Goal: Task Accomplishment & Management: Manage account settings

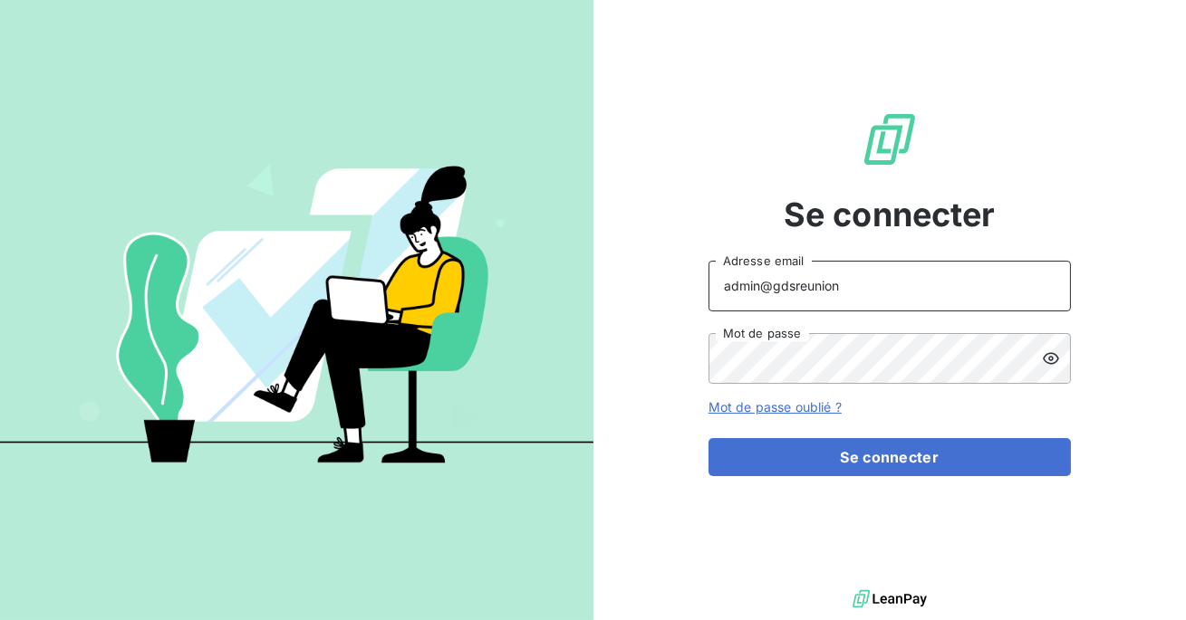
click at [930, 283] on input "admin@gdsreunion" at bounding box center [889, 286] width 362 height 51
type input "admin@siloglocation"
click at [888, 435] on form "admin@siloglocation Adresse email Mot de passe Mot de passe oublié ? Se connect…" at bounding box center [889, 369] width 362 height 216
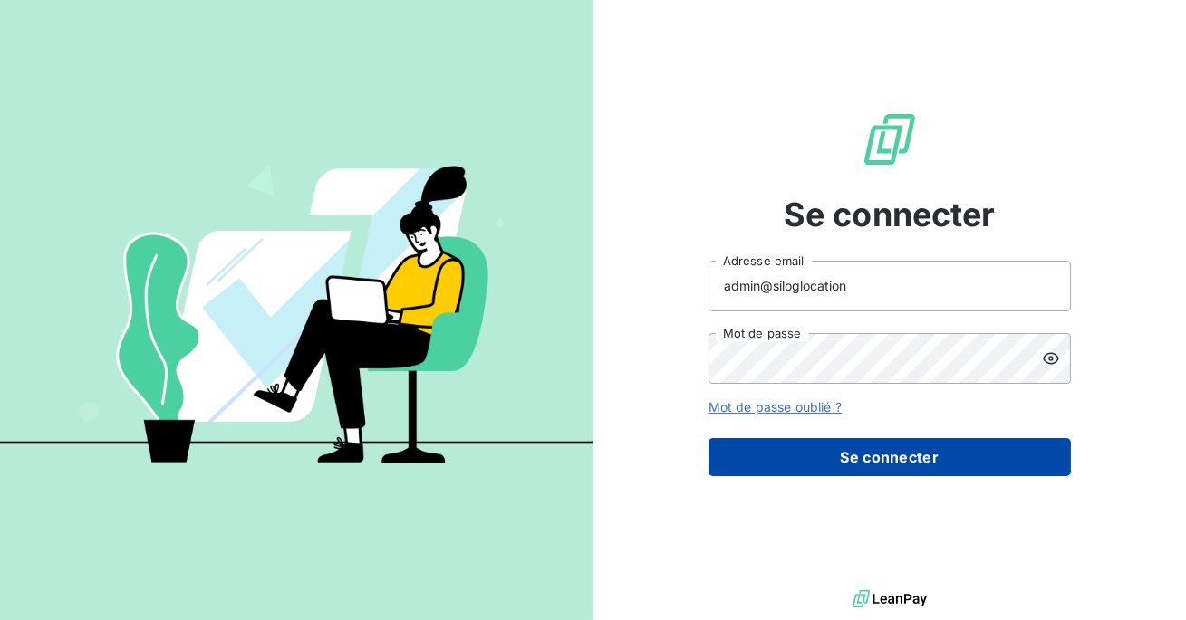
click at [881, 446] on button "Se connecter" at bounding box center [889, 457] width 362 height 38
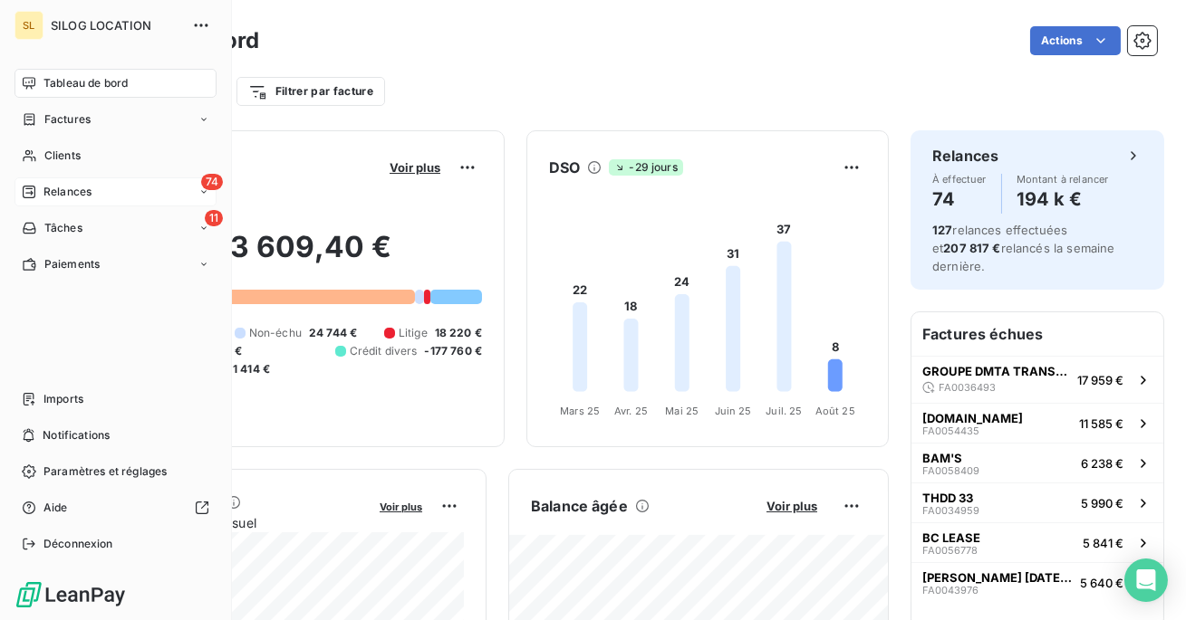
click at [45, 196] on span "Relances" at bounding box center [67, 192] width 48 height 16
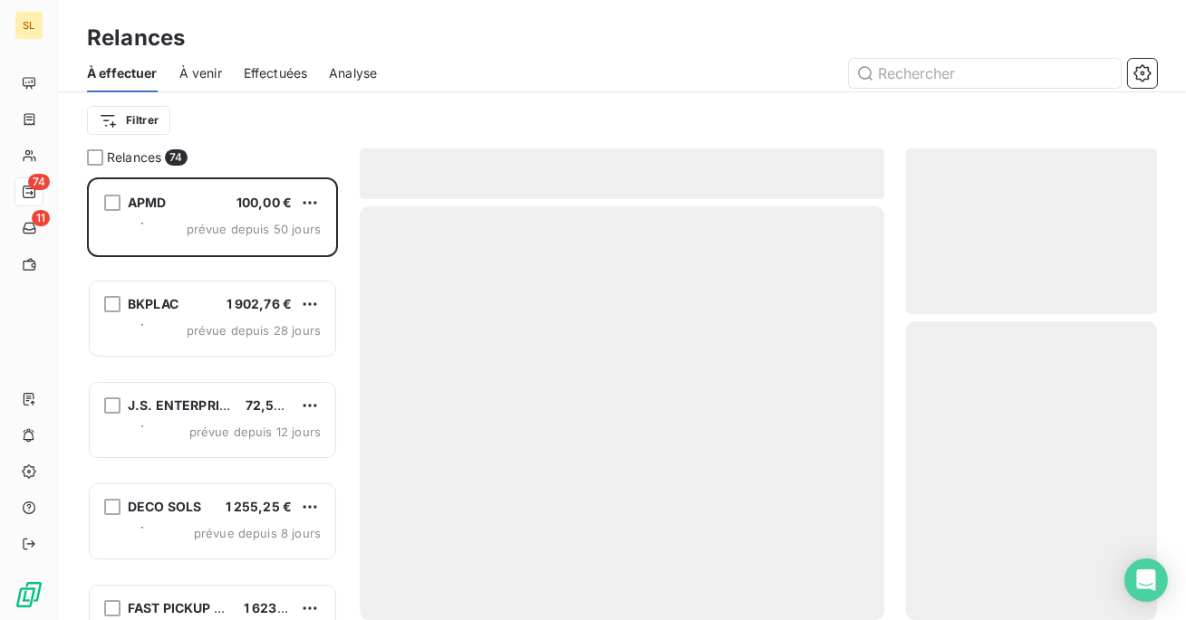
scroll to position [443, 251]
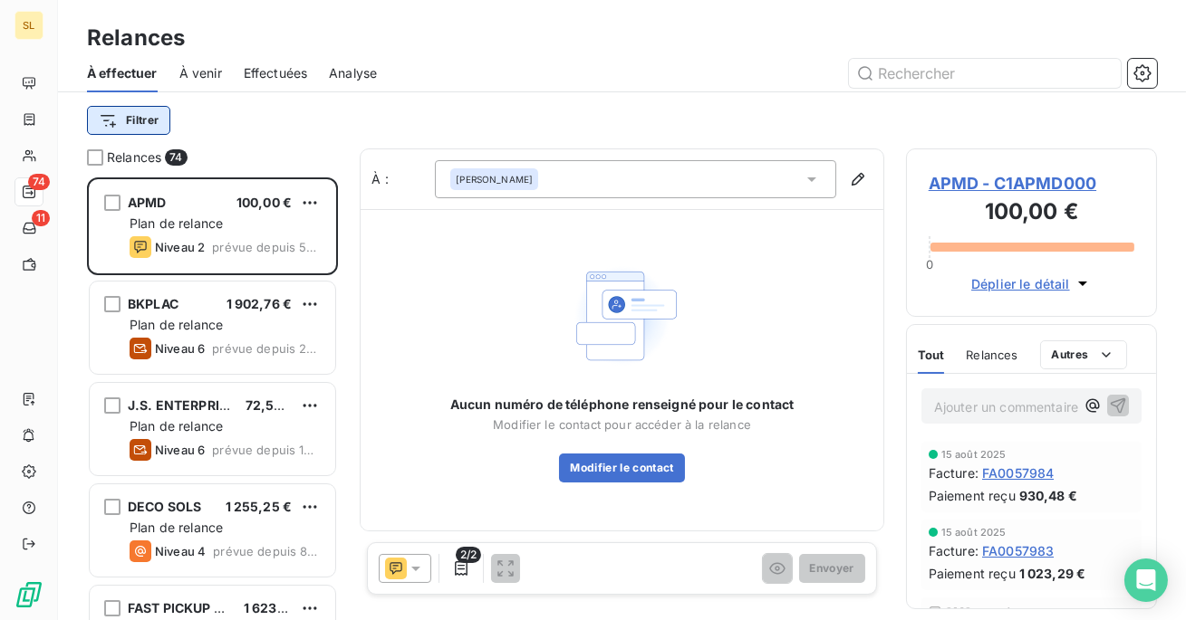
click at [150, 121] on html "SL 74 11 Relances À effectuer À venir Effectuées Analyse Filtrer Relances 74 AP…" at bounding box center [593, 310] width 1186 height 620
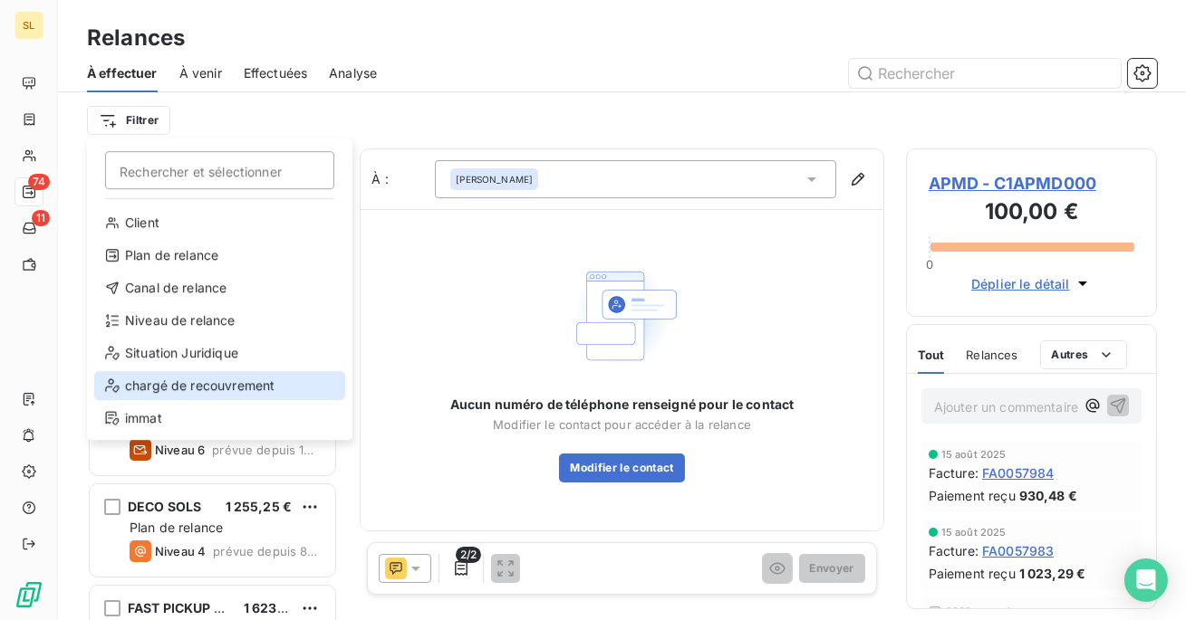
click at [215, 377] on div "chargé de recouvrement" at bounding box center [219, 385] width 251 height 29
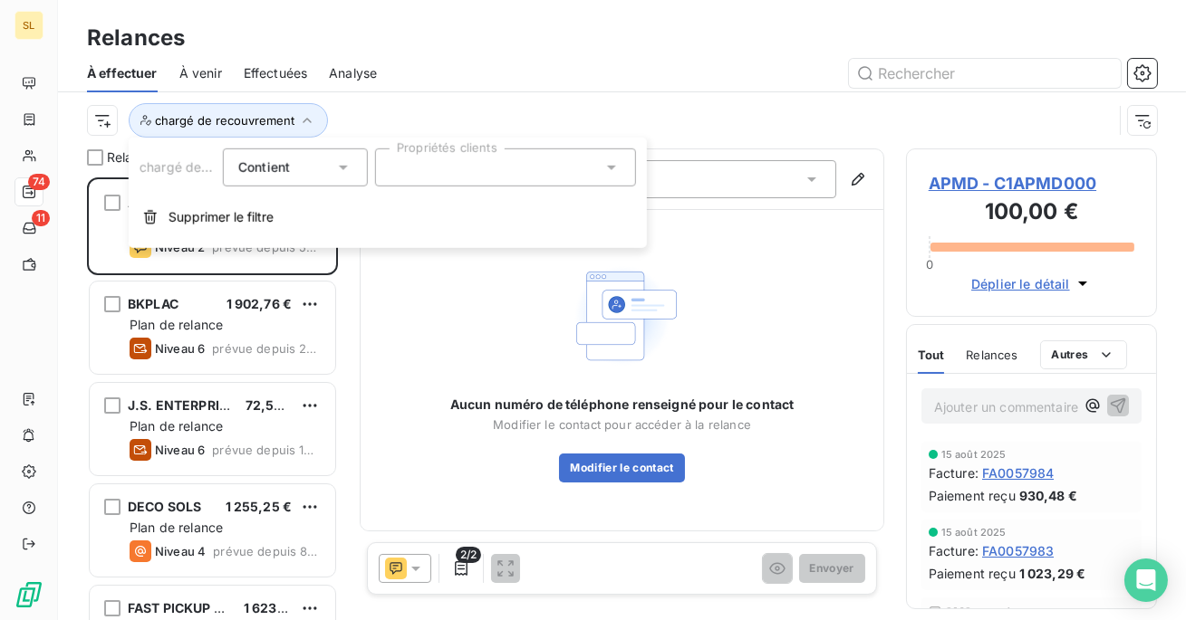
click at [429, 167] on div at bounding box center [505, 168] width 261 height 38
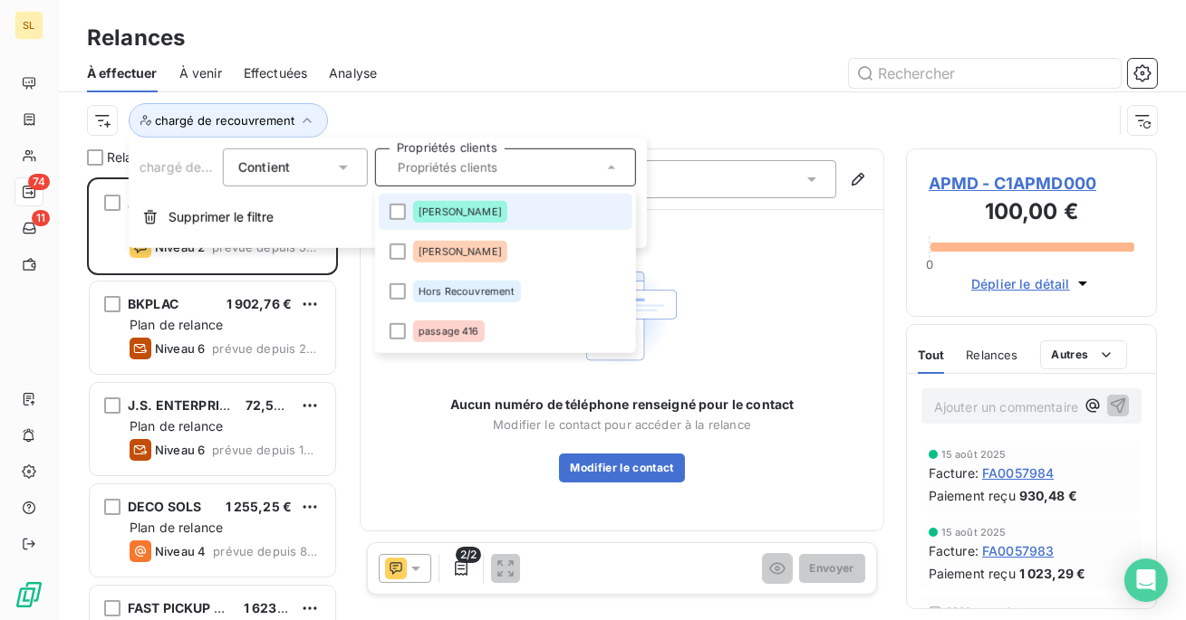
click at [406, 215] on li "[PERSON_NAME]" at bounding box center [506, 212] width 254 height 36
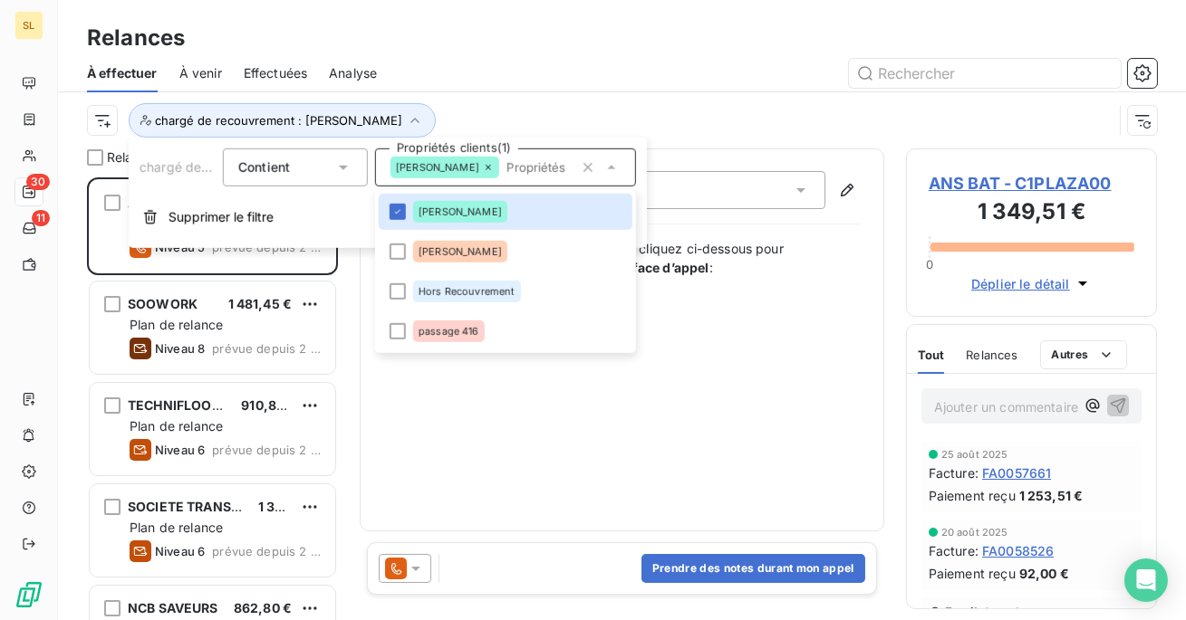
scroll to position [443, 251]
click at [449, 97] on div "chargé de recouvrement : [PERSON_NAME]" at bounding box center [622, 120] width 1070 height 56
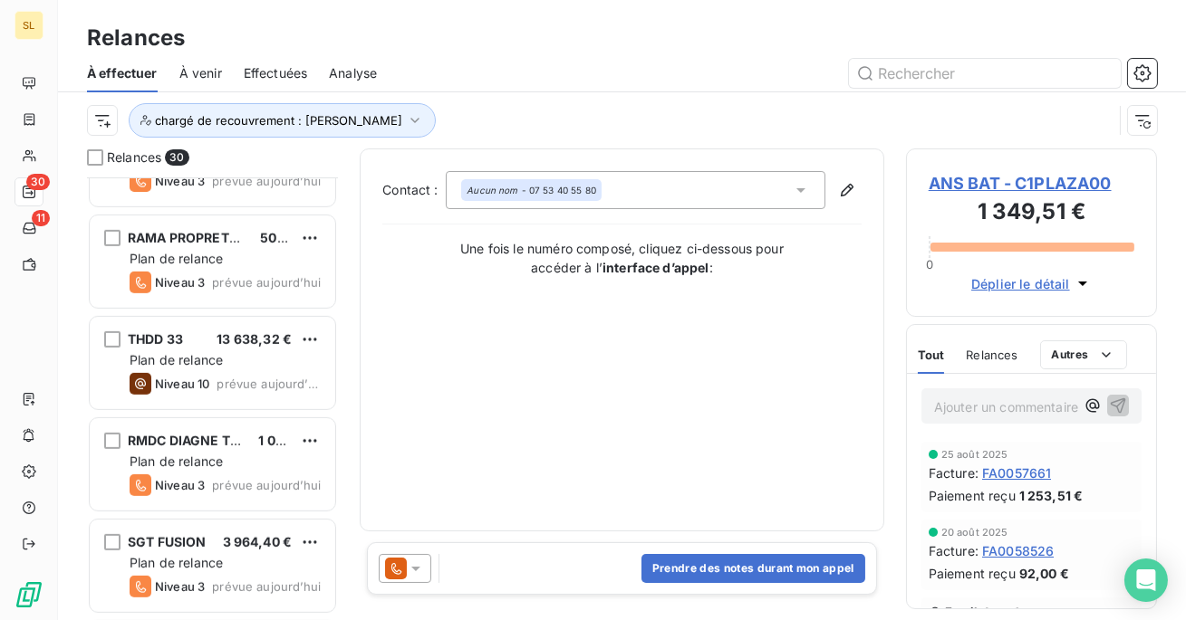
scroll to position [1904, 0]
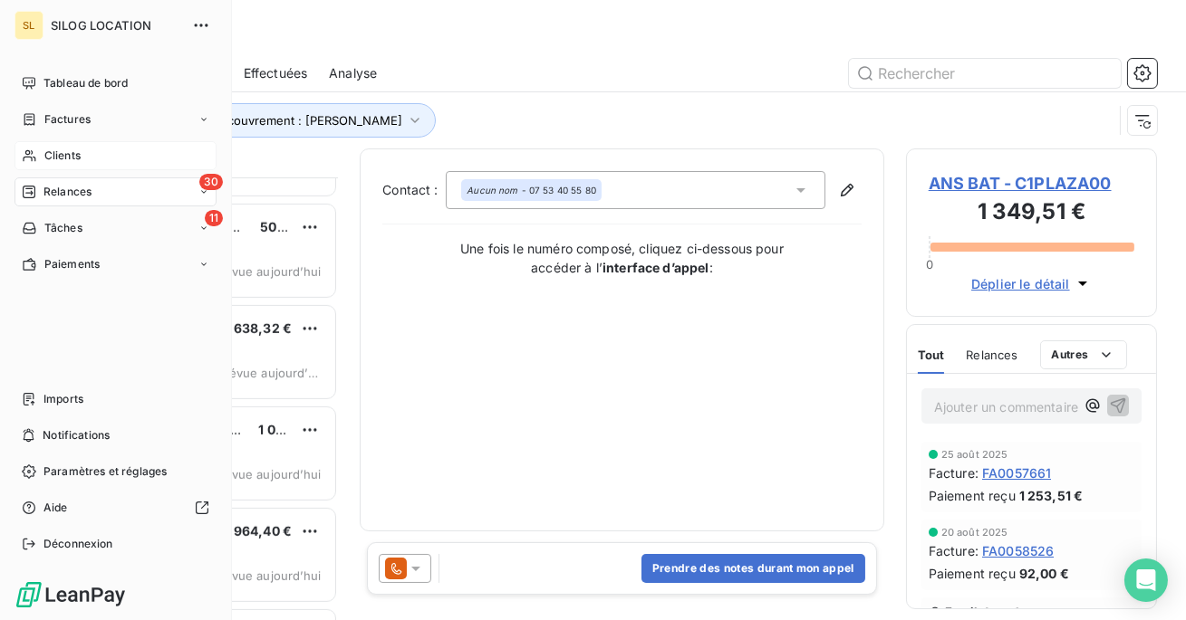
click at [36, 156] on div "Clients" at bounding box center [115, 155] width 202 height 29
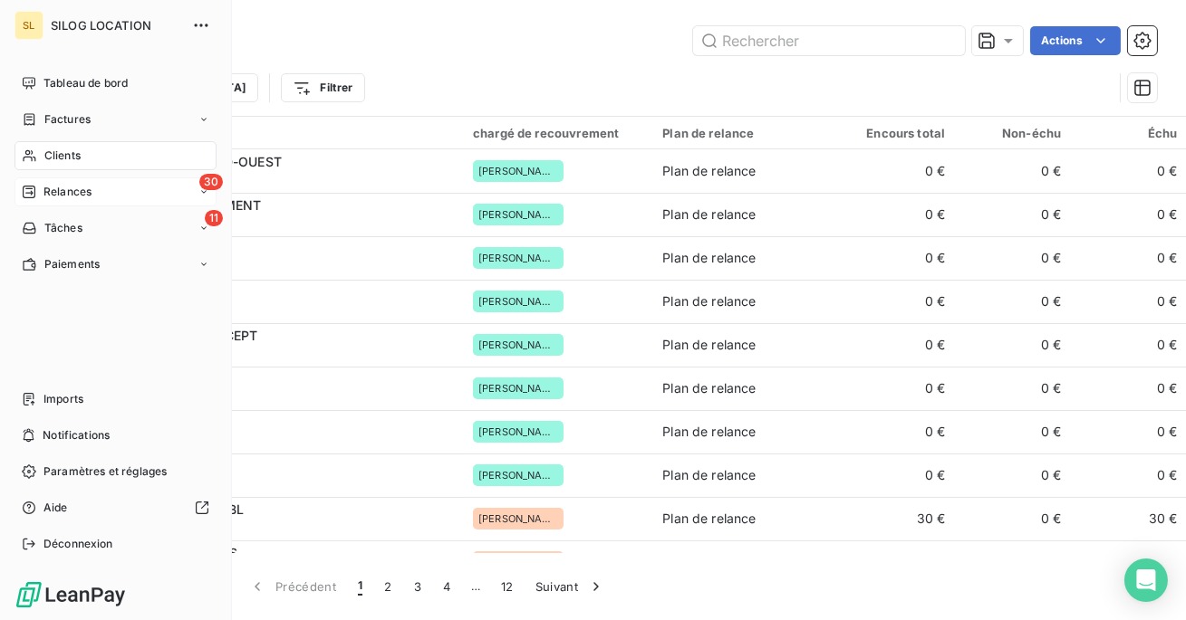
click at [45, 182] on div "30 Relances" at bounding box center [115, 192] width 202 height 29
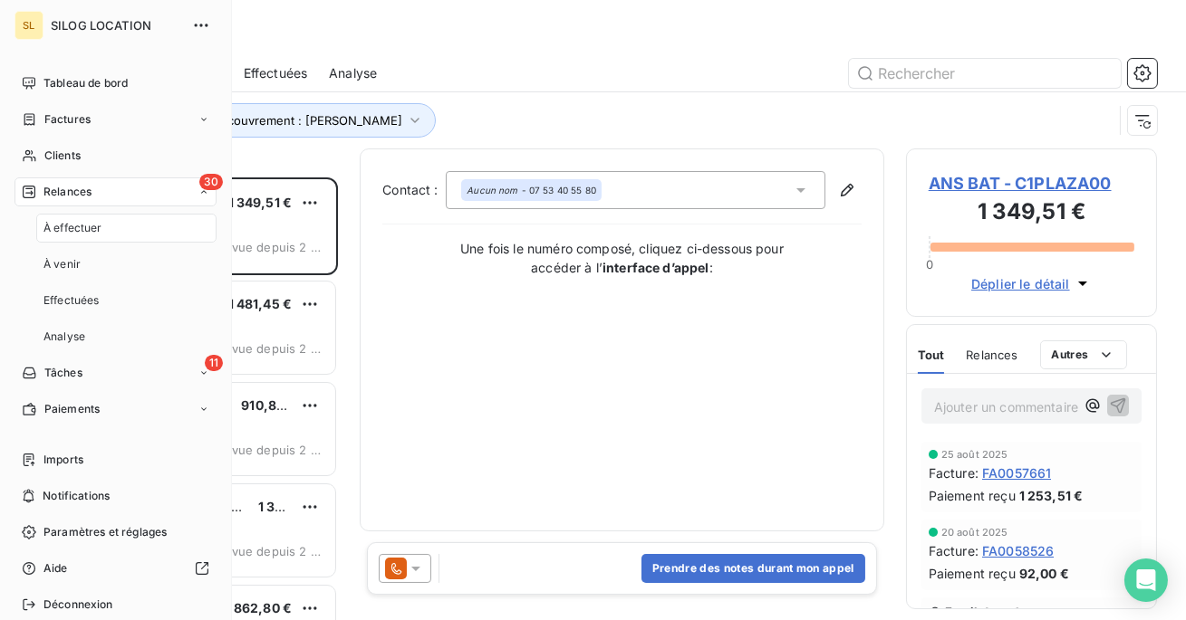
scroll to position [443, 251]
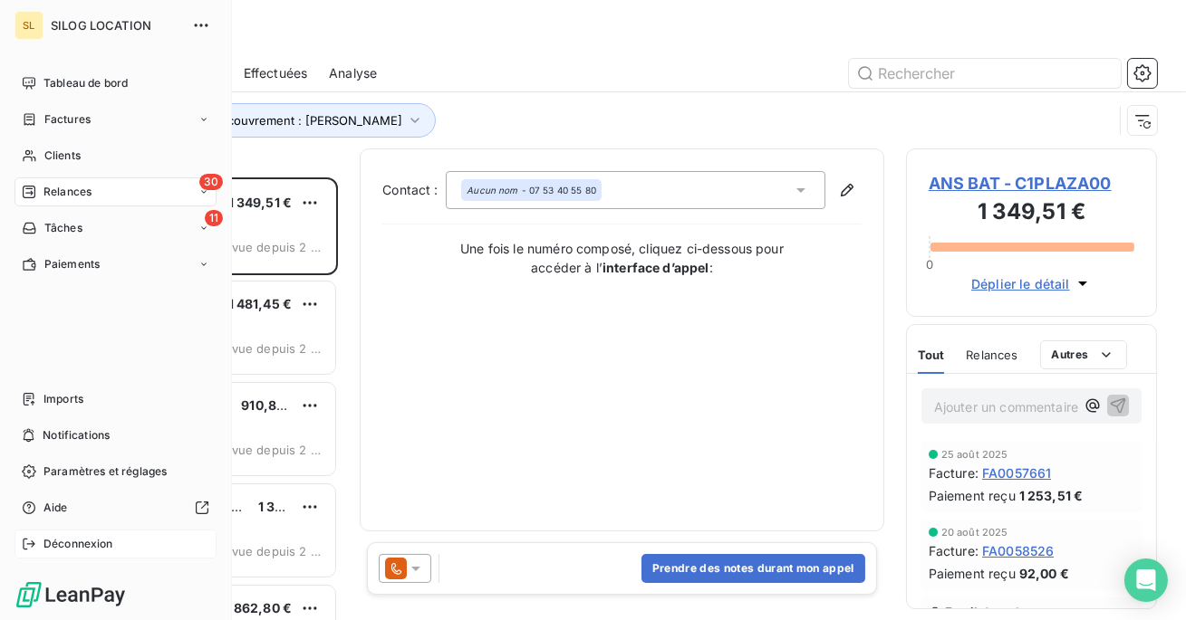
click at [79, 536] on span "Déconnexion" at bounding box center [78, 544] width 70 height 16
